Goal: Information Seeking & Learning: Understand process/instructions

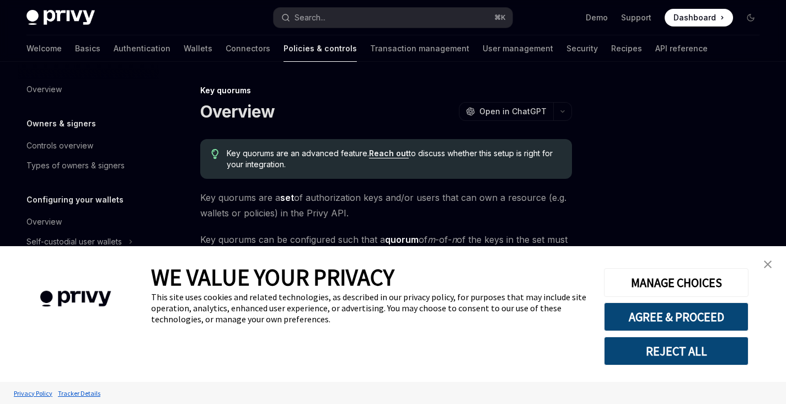
type textarea "*"
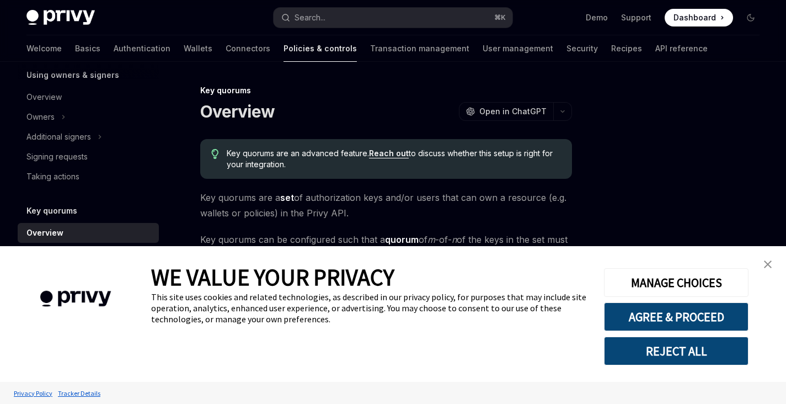
click at [707, 357] on button "REJECT ALL" at bounding box center [676, 350] width 144 height 29
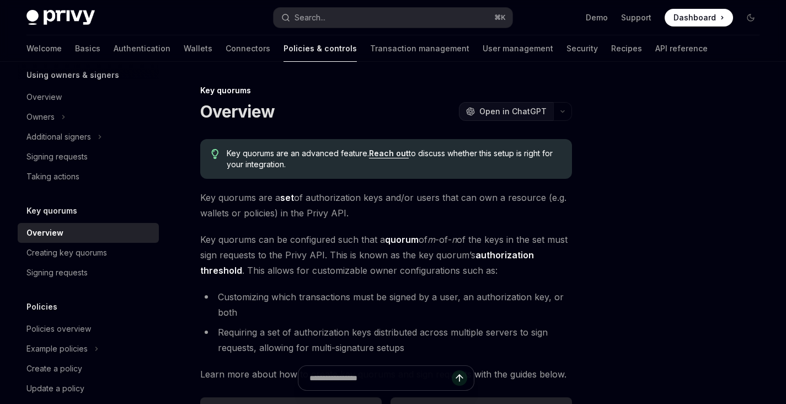
click at [506, 117] on button "OpenAI Open in ChatGPT" at bounding box center [506, 111] width 94 height 19
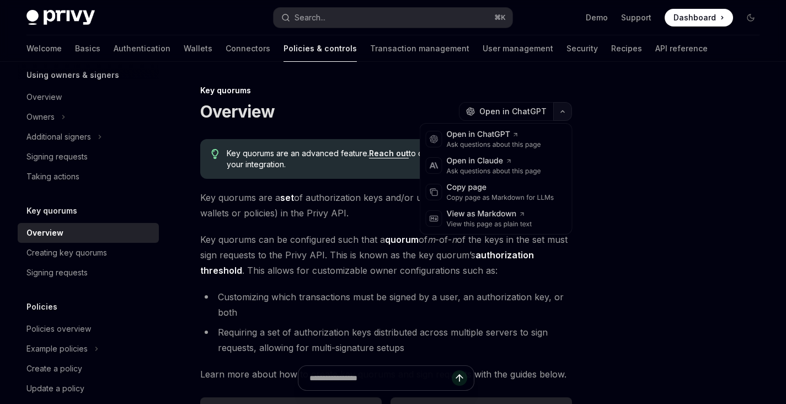
click at [565, 112] on button "button" at bounding box center [562, 111] width 19 height 19
click at [492, 196] on div "Copy page as Markdown for LLMs" at bounding box center [500, 197] width 107 height 9
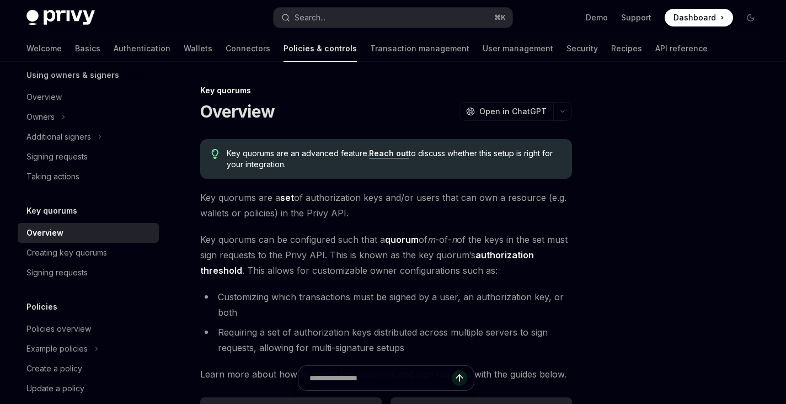
click at [120, 207] on div "Key quorums" at bounding box center [88, 210] width 141 height 13
click at [562, 116] on button "button" at bounding box center [562, 111] width 19 height 19
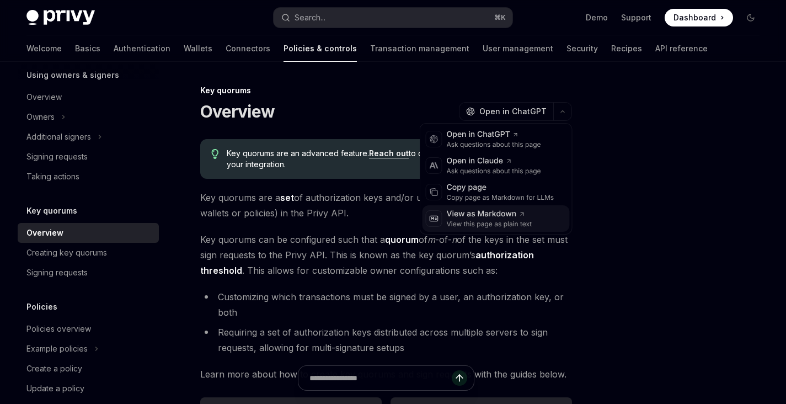
click at [503, 221] on div "View this page as plain text" at bounding box center [489, 223] width 85 height 9
click at [561, 112] on icon "button" at bounding box center [562, 111] width 13 height 4
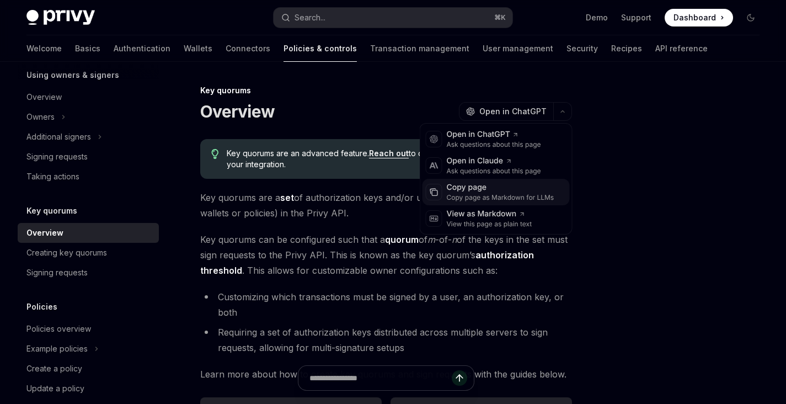
click at [499, 193] on div "Copy page as Markdown for LLMs" at bounding box center [500, 197] width 107 height 9
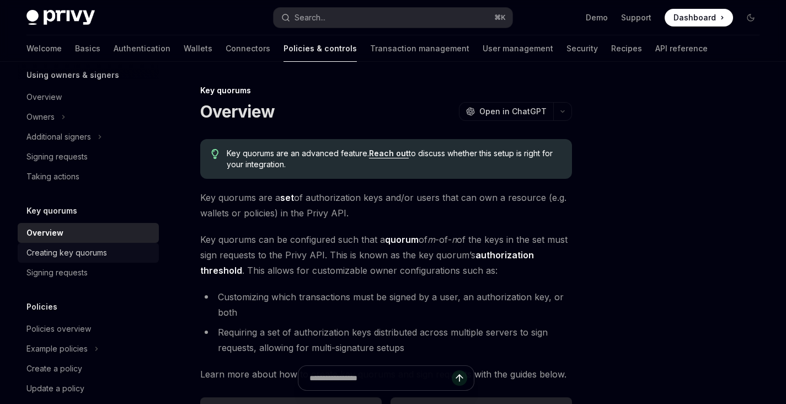
click at [90, 248] on div "Creating key quorums" at bounding box center [66, 252] width 80 height 13
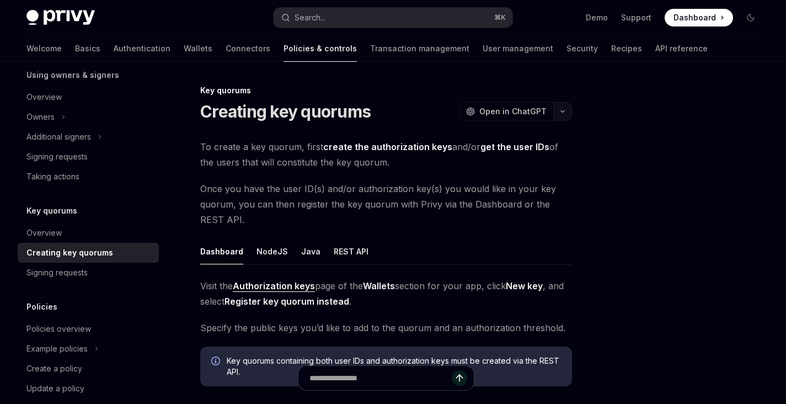
click at [563, 115] on button "button" at bounding box center [562, 111] width 19 height 19
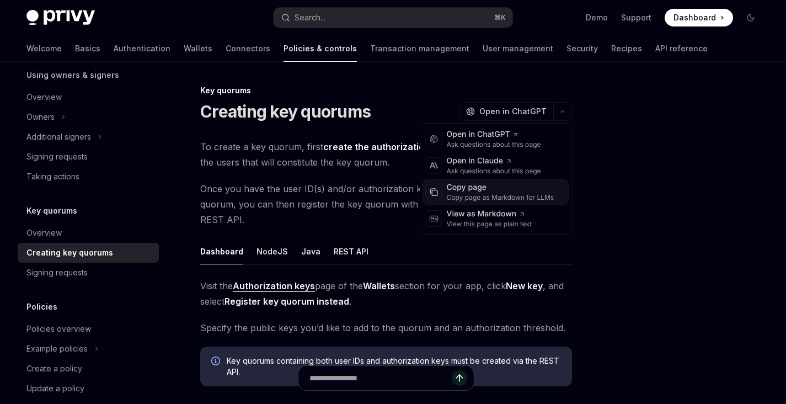
click at [476, 192] on div "Copy page" at bounding box center [500, 187] width 107 height 11
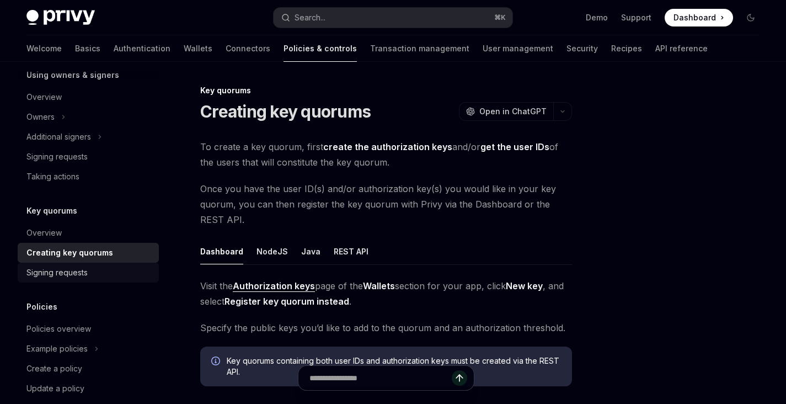
click at [76, 270] on div "Signing requests" at bounding box center [56, 272] width 61 height 13
type textarea "*"
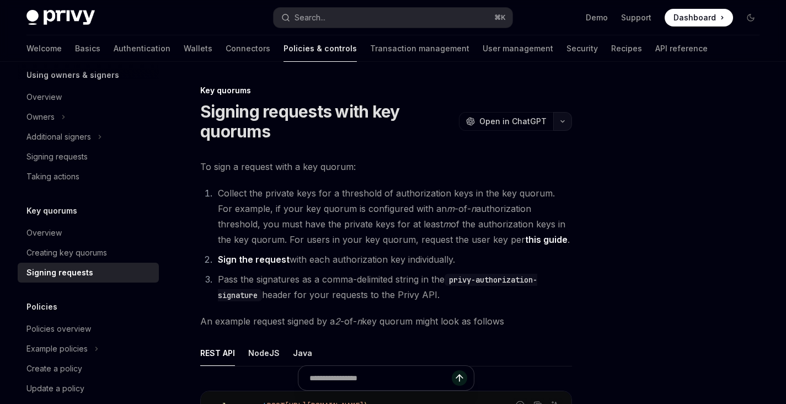
click at [561, 122] on icon "button" at bounding box center [562, 121] width 13 height 4
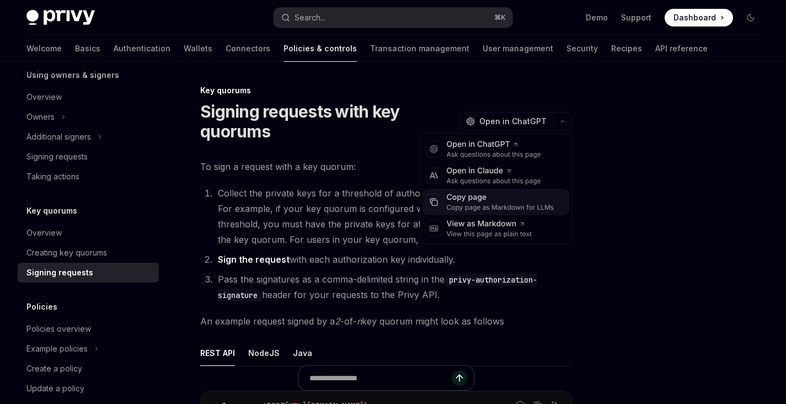
click at [487, 198] on div "Copy page" at bounding box center [500, 197] width 107 height 11
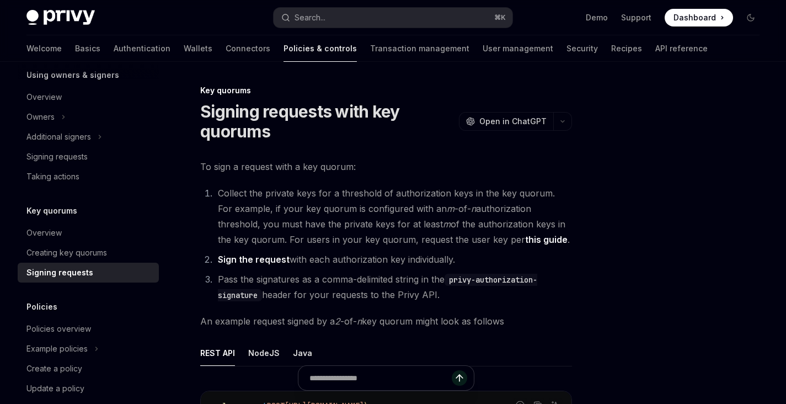
click at [83, 211] on div "Key quorums" at bounding box center [88, 210] width 141 height 13
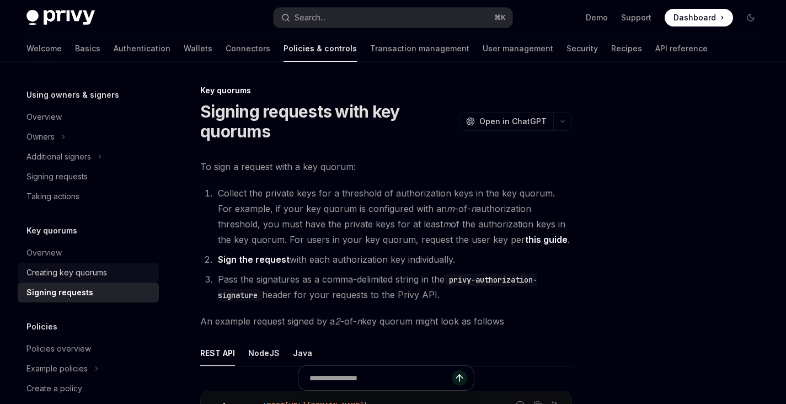
scroll to position [308, 0]
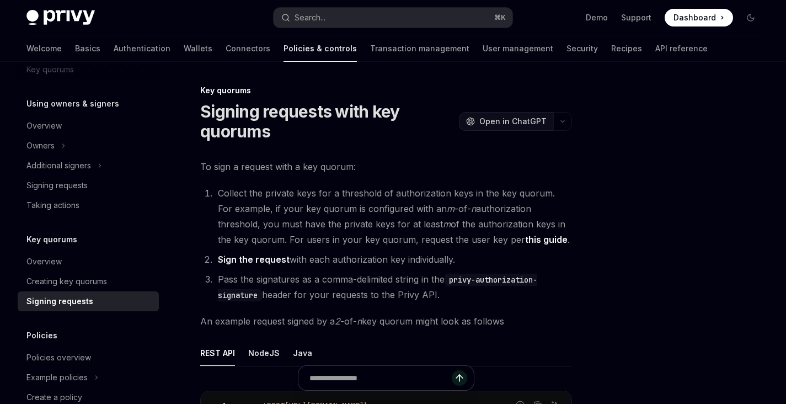
click at [510, 122] on span "Open in ChatGPT" at bounding box center [512, 121] width 67 height 11
